Goal: Transaction & Acquisition: Obtain resource

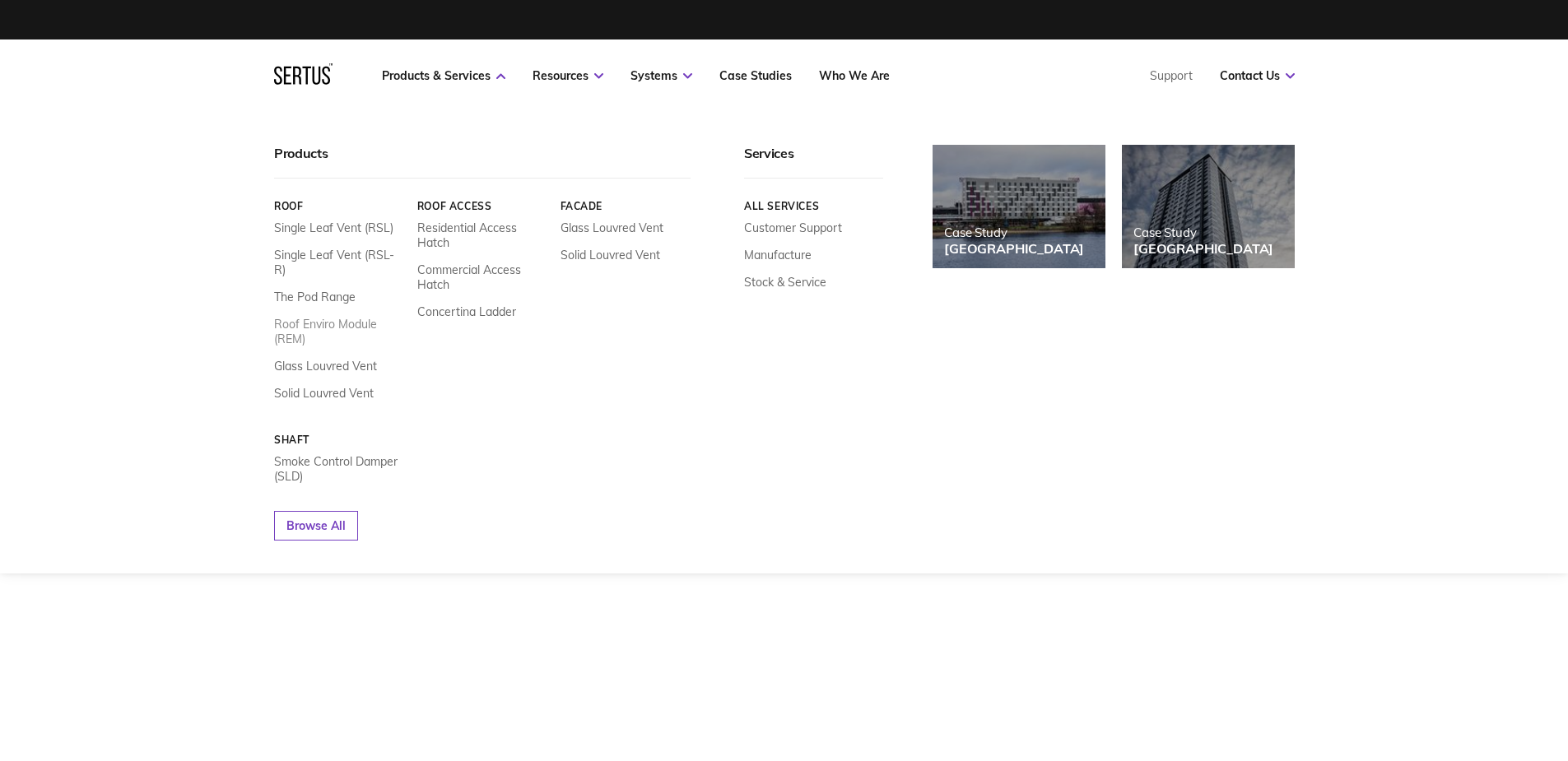
click at [337, 317] on link "Roof Enviro Module (REM)" at bounding box center [339, 331] width 131 height 30
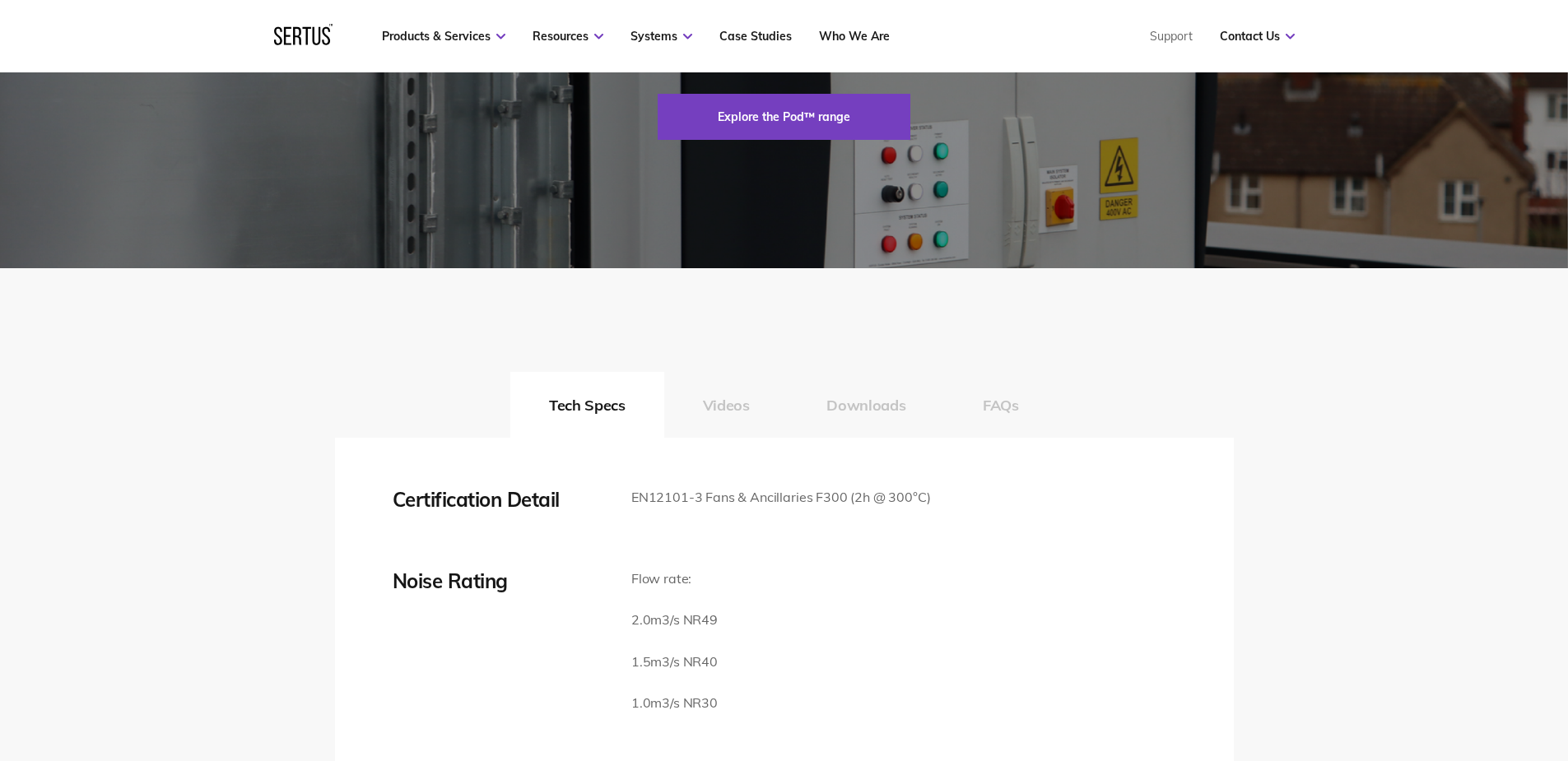
scroll to position [2796, 0]
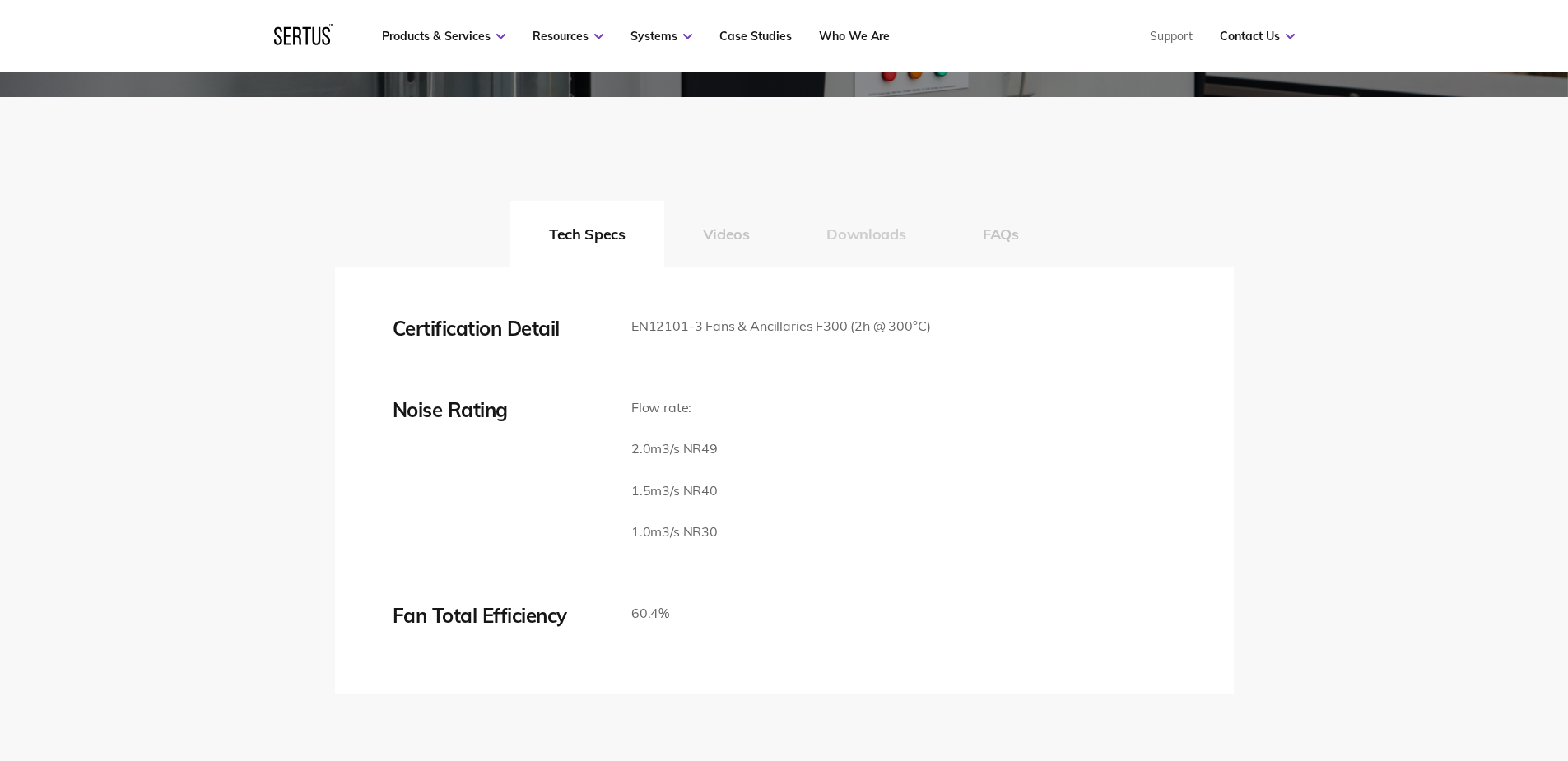
click at [891, 266] on button "Downloads" at bounding box center [866, 233] width 157 height 66
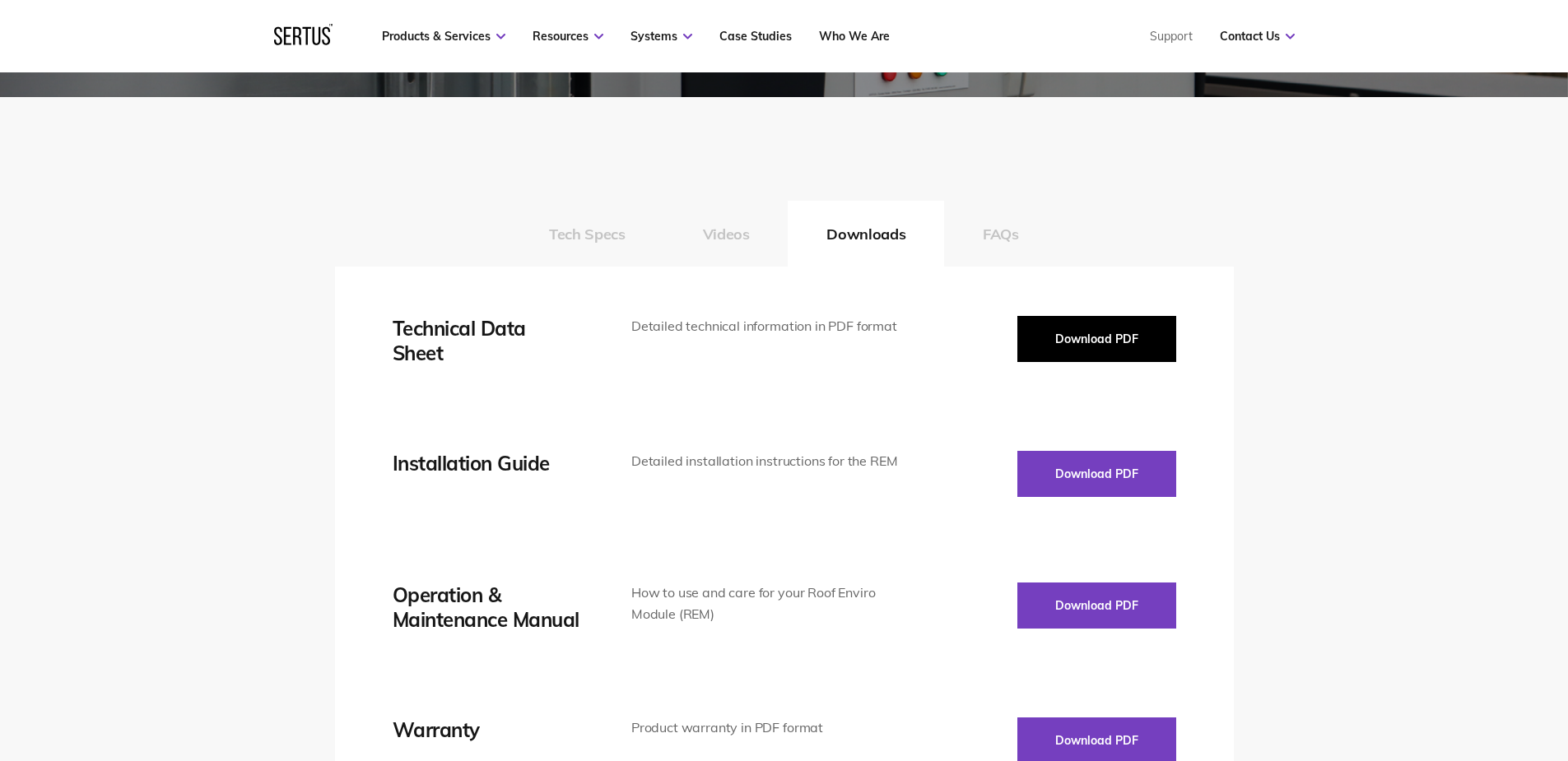
click at [1081, 362] on button "Download PDF" at bounding box center [1097, 339] width 159 height 46
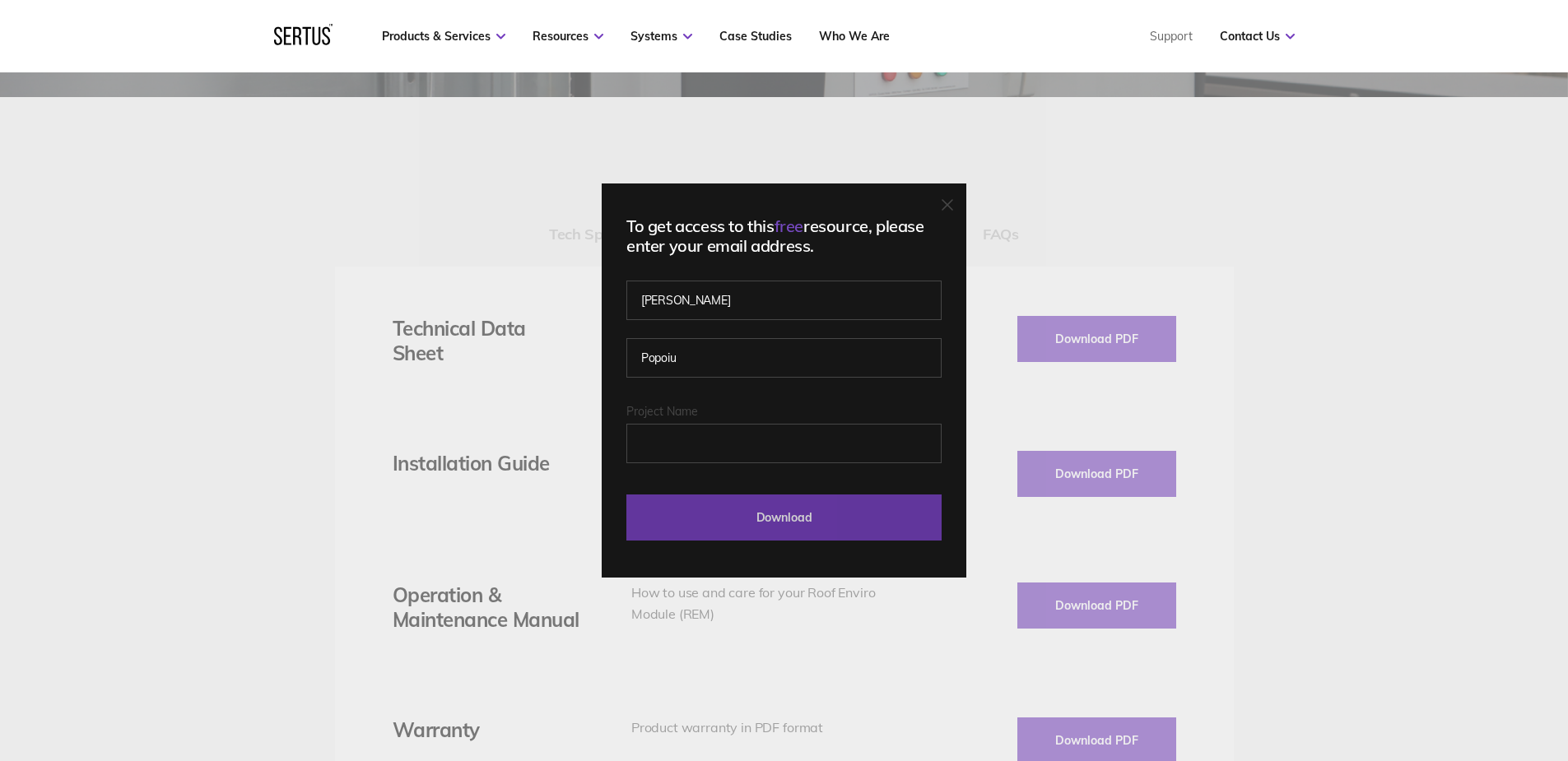
click at [866, 512] on input "Download" at bounding box center [784, 517] width 315 height 46
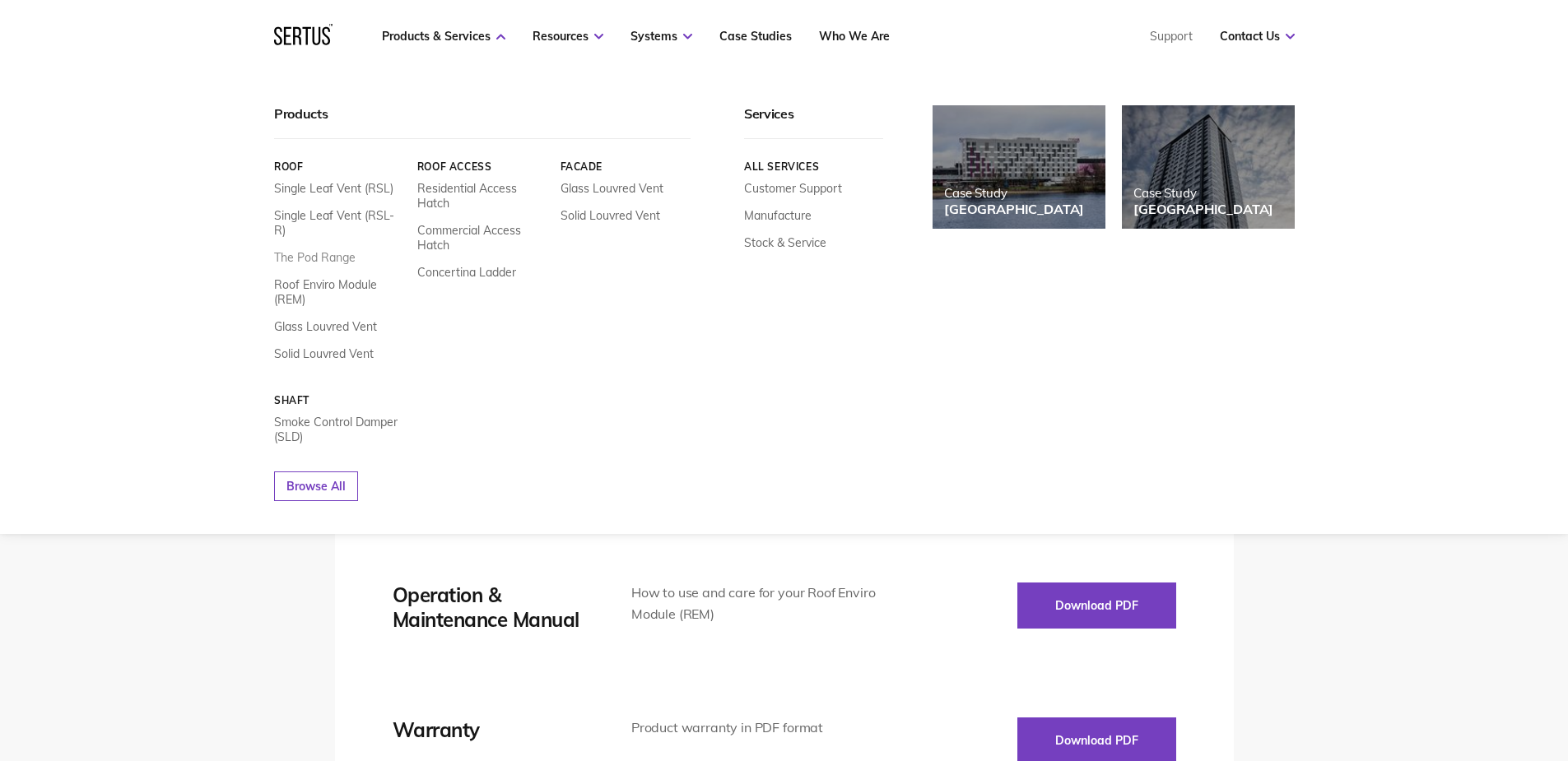
click at [325, 250] on link "The Pod Range" at bounding box center [315, 258] width 81 height 14
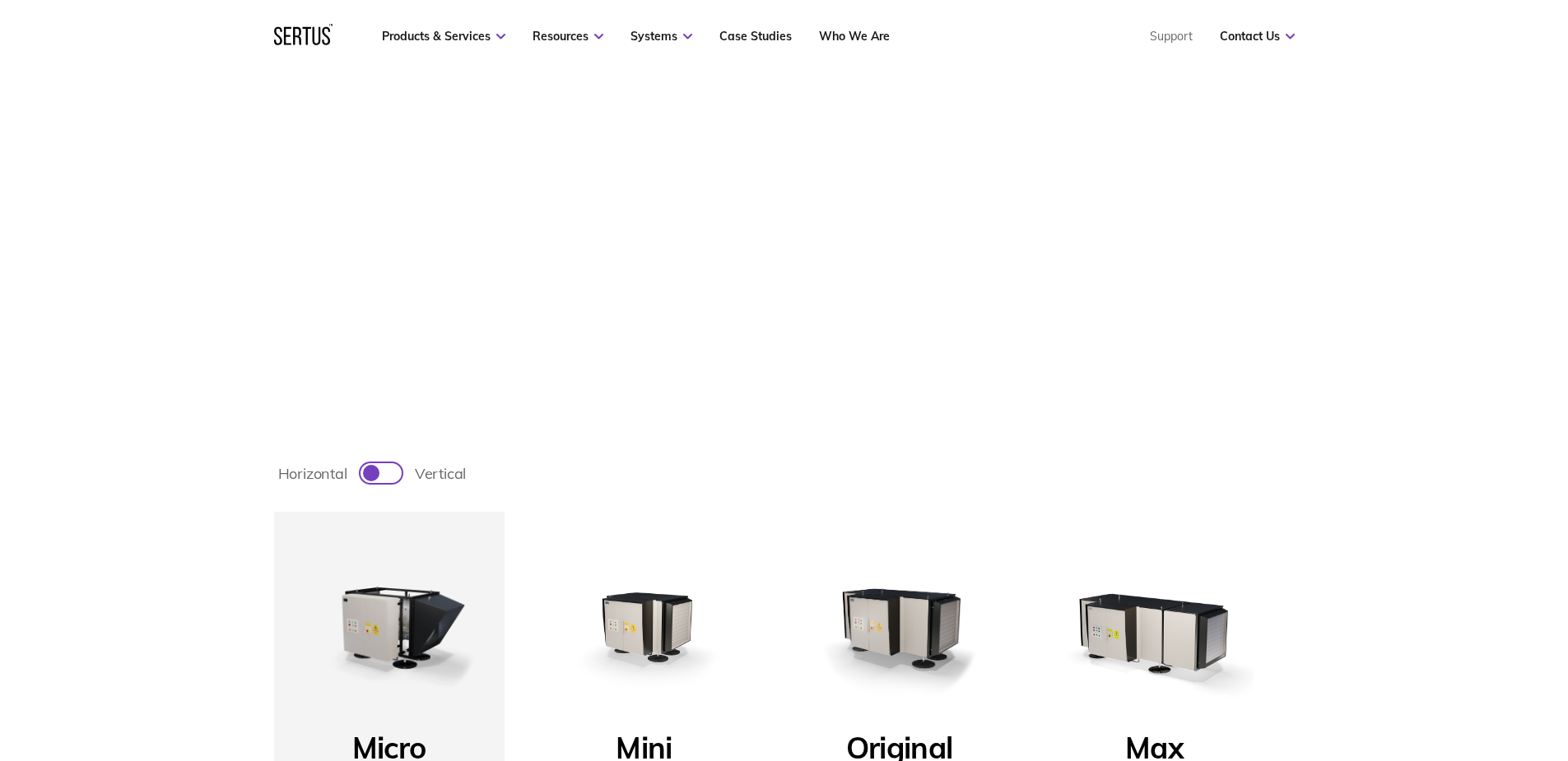
scroll to position [494, 0]
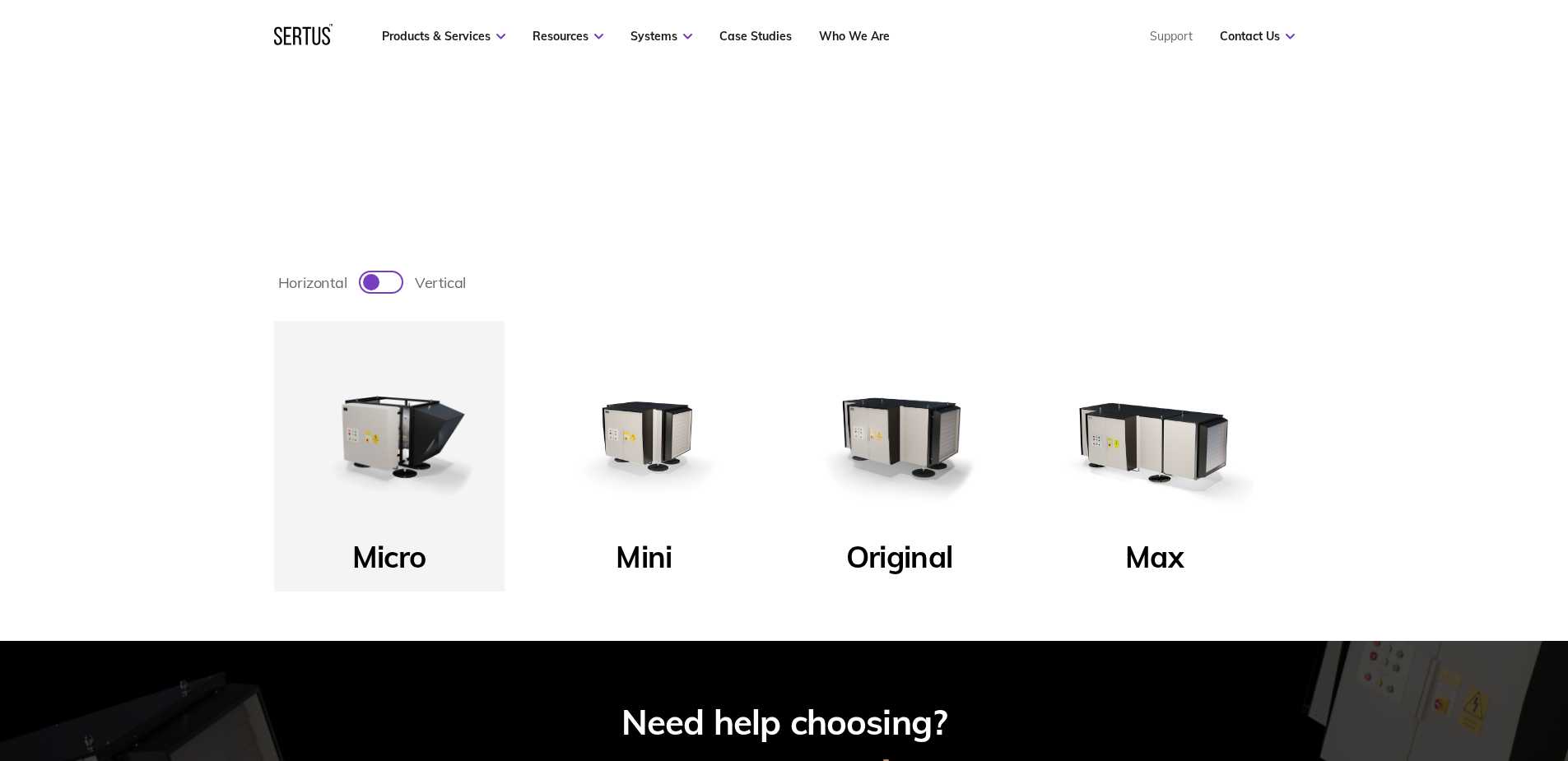
click at [629, 445] on img at bounding box center [643, 435] width 197 height 197
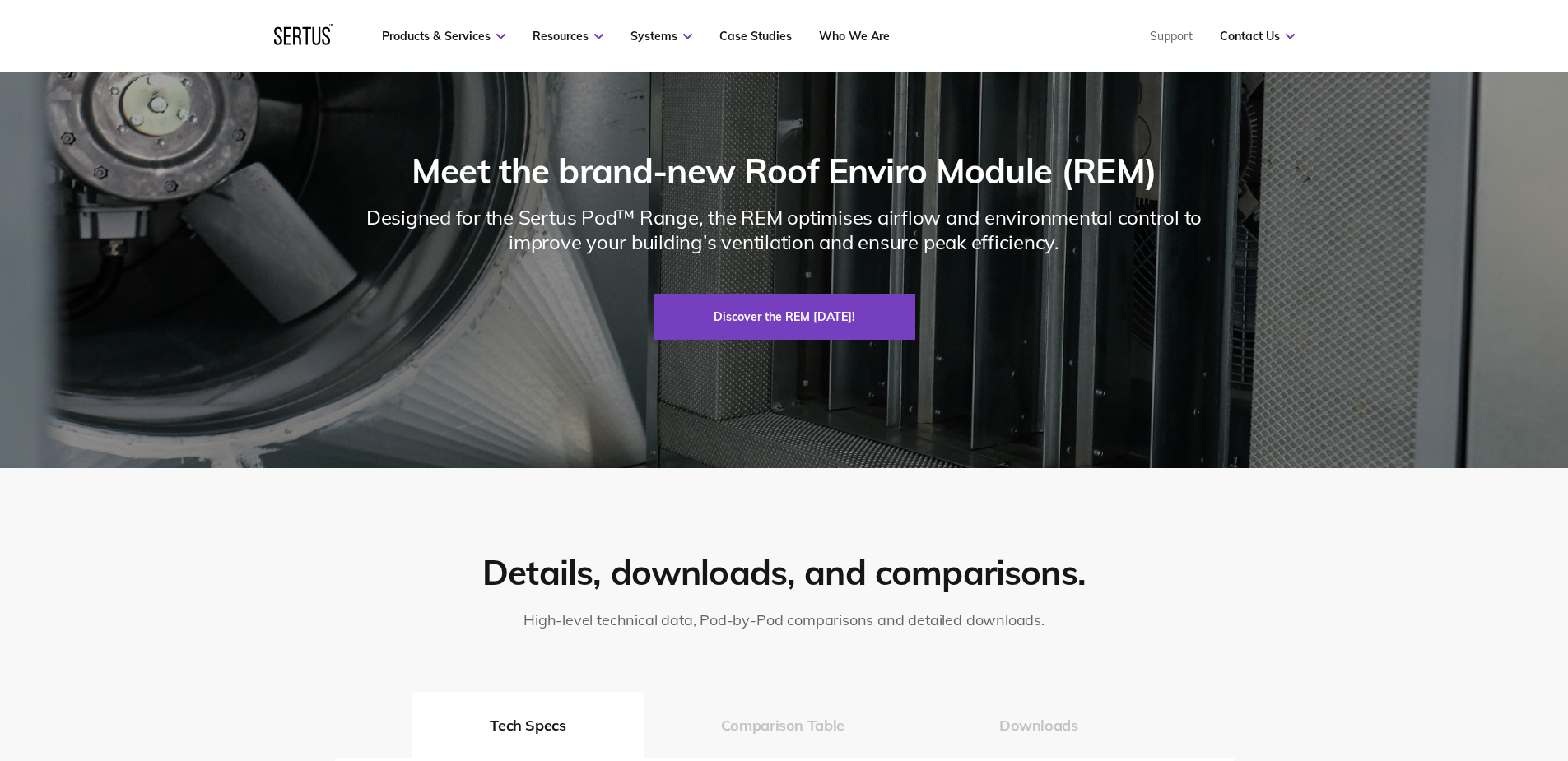
scroll to position [2468, 0]
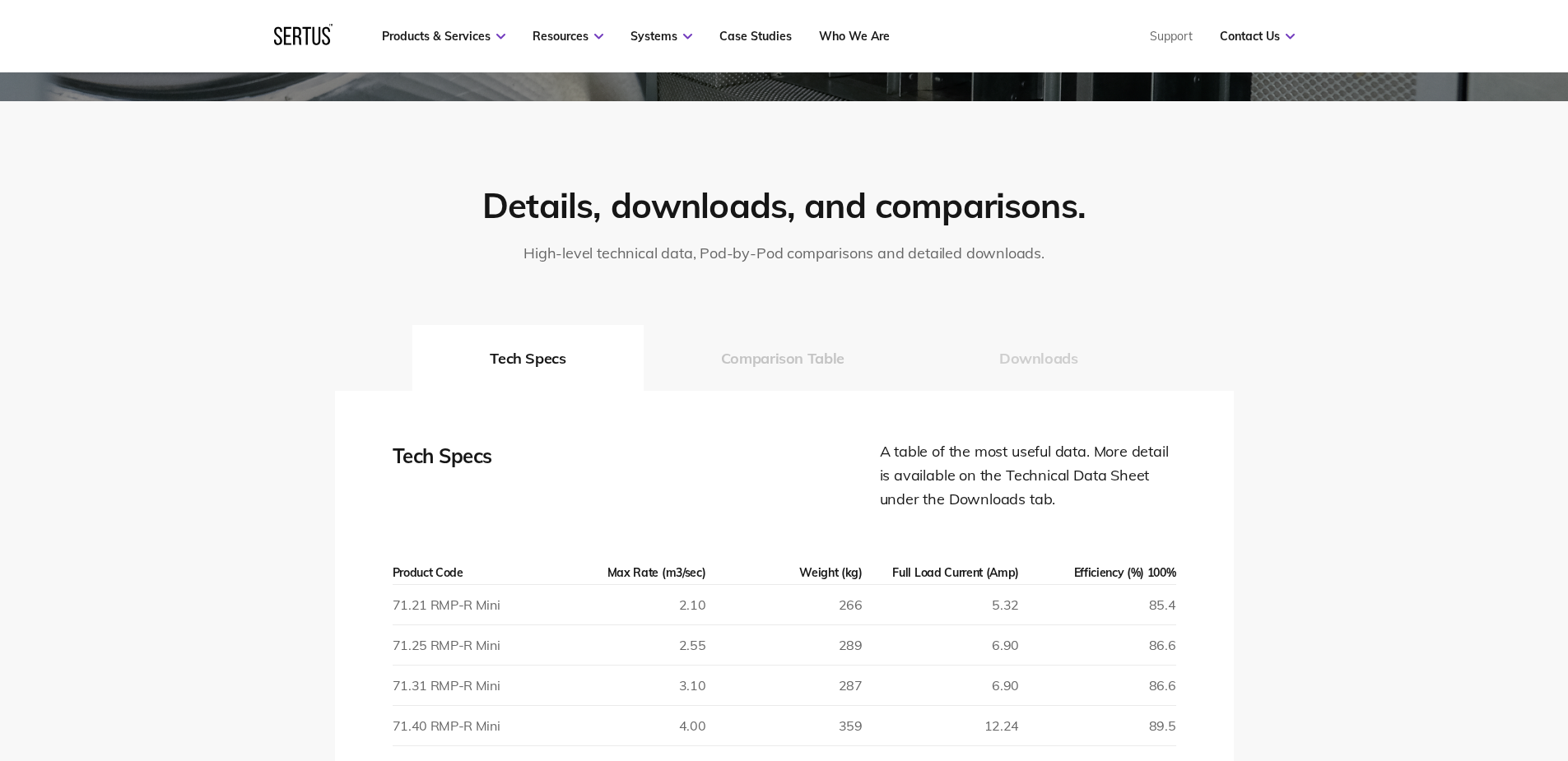
click at [1057, 363] on button "Downloads" at bounding box center [1038, 358] width 233 height 66
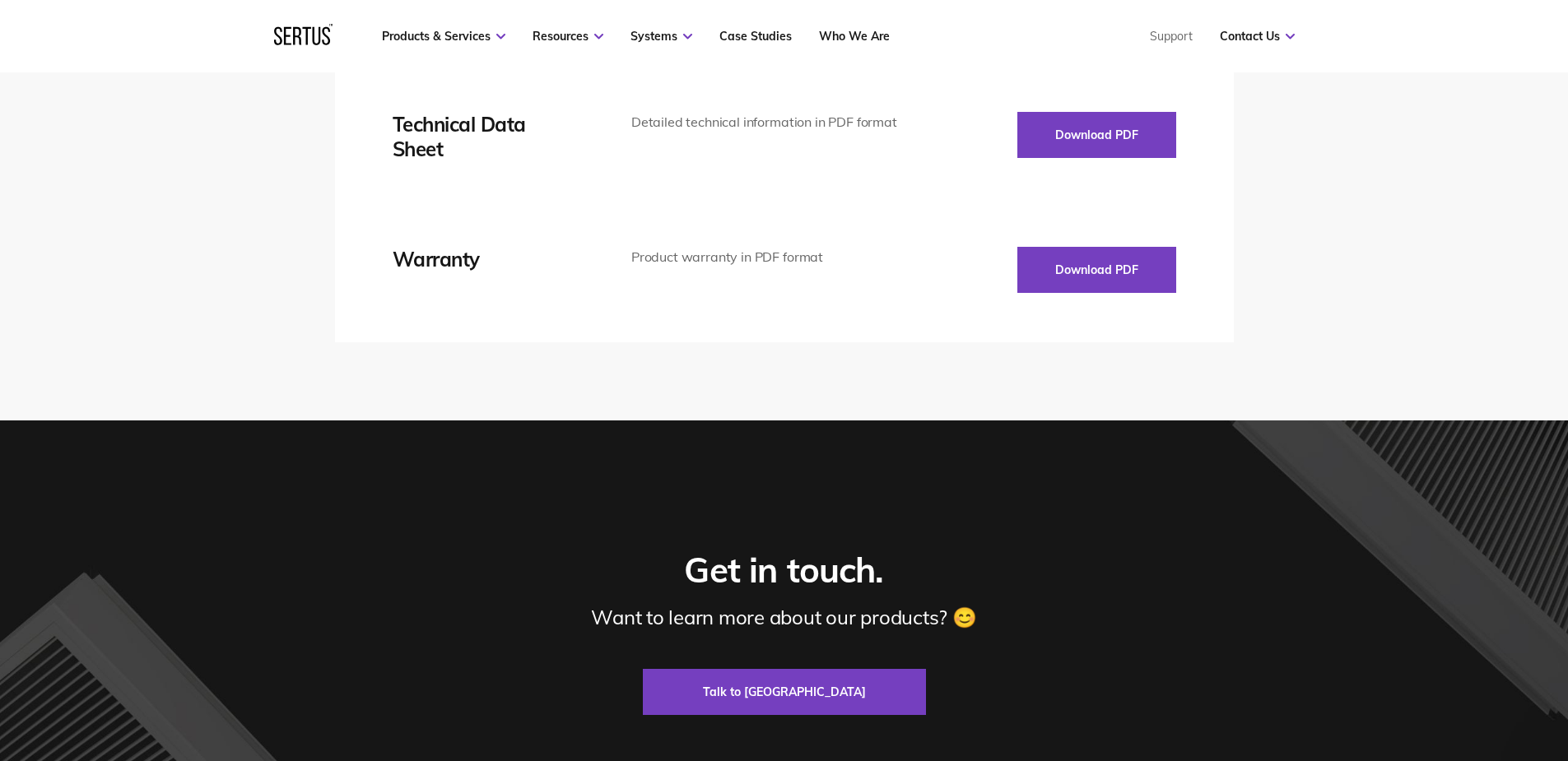
scroll to position [2796, 0]
click at [1117, 132] on button "Download PDF" at bounding box center [1097, 133] width 159 height 46
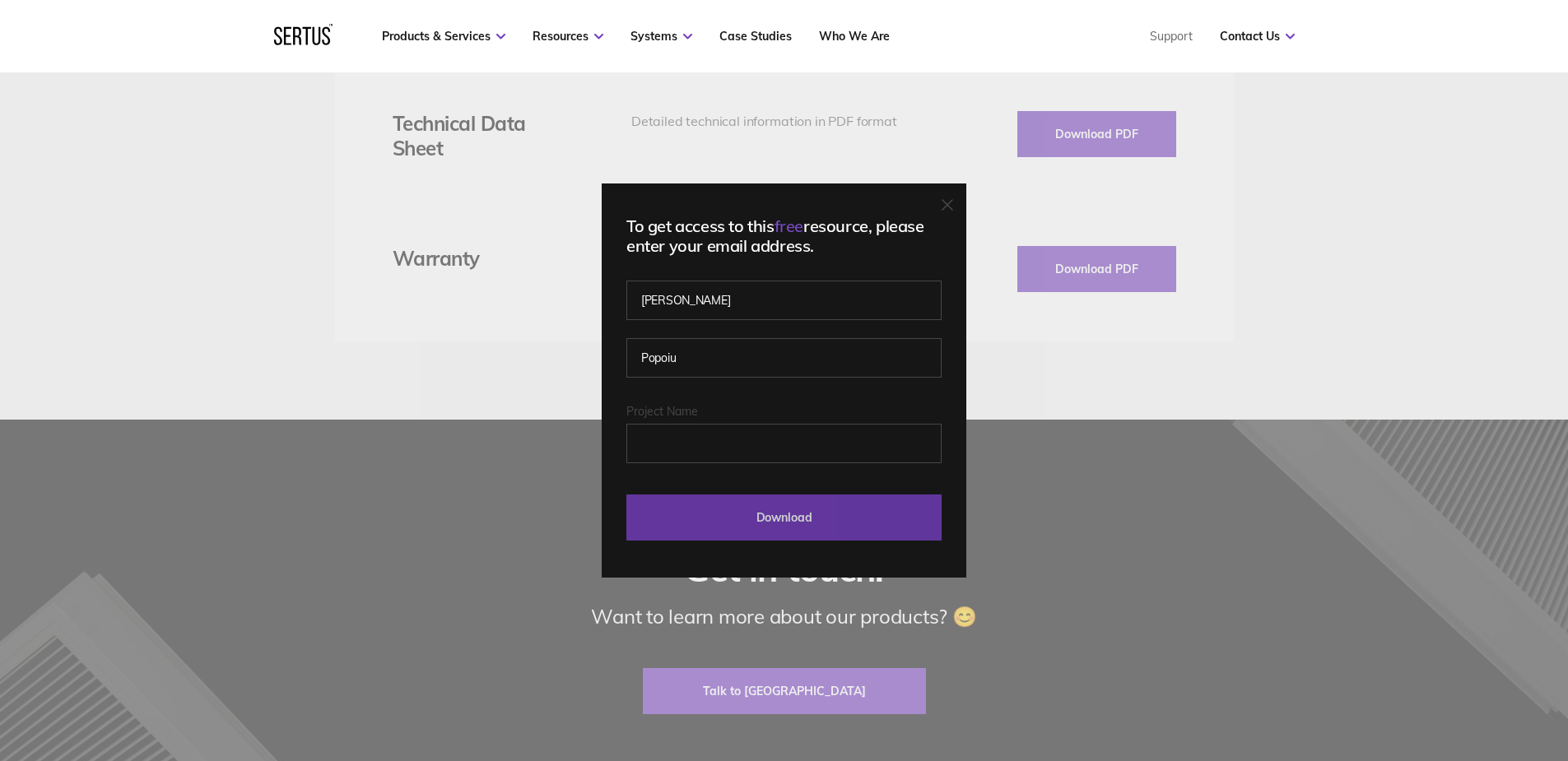
click at [825, 498] on input "Download" at bounding box center [784, 517] width 315 height 46
